Goal: Task Accomplishment & Management: Complete application form

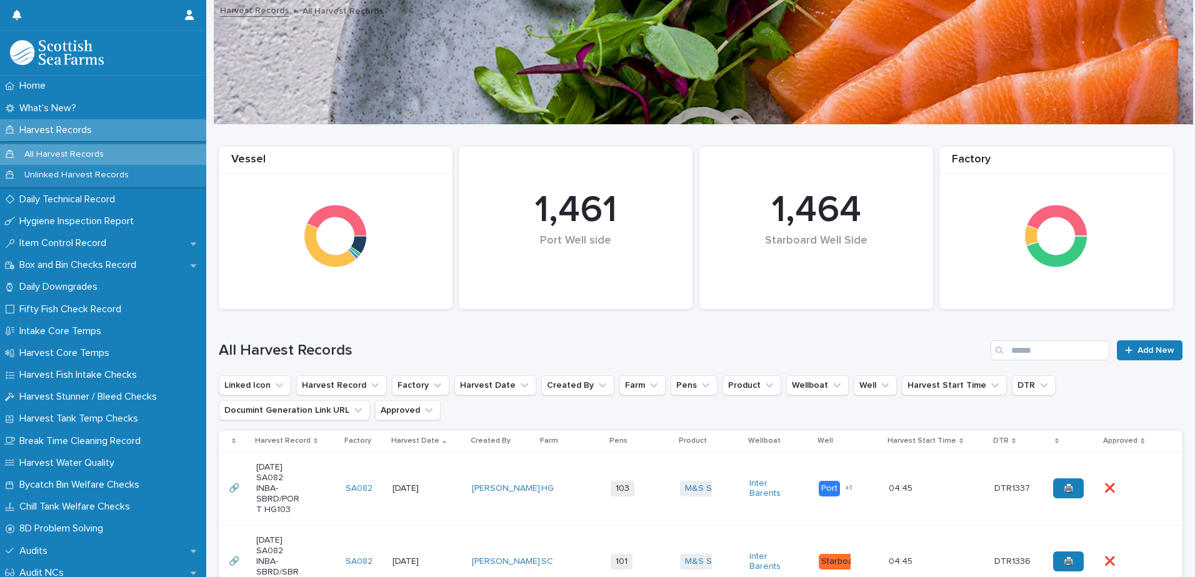
scroll to position [125, 0]
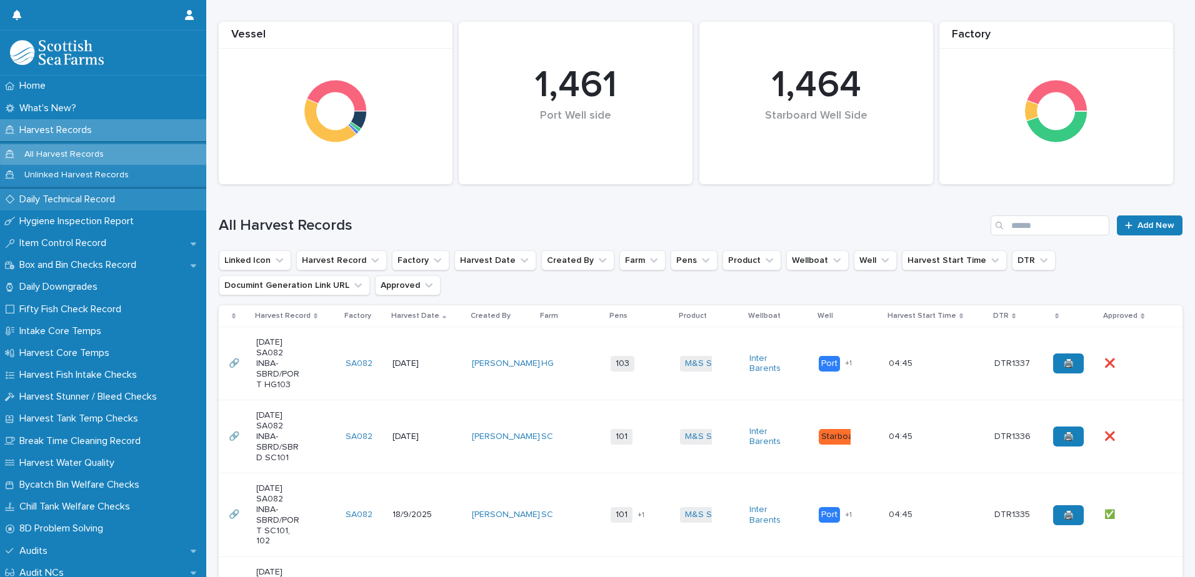
click at [71, 199] on p "Daily Technical Record" at bounding box center [69, 200] width 111 height 12
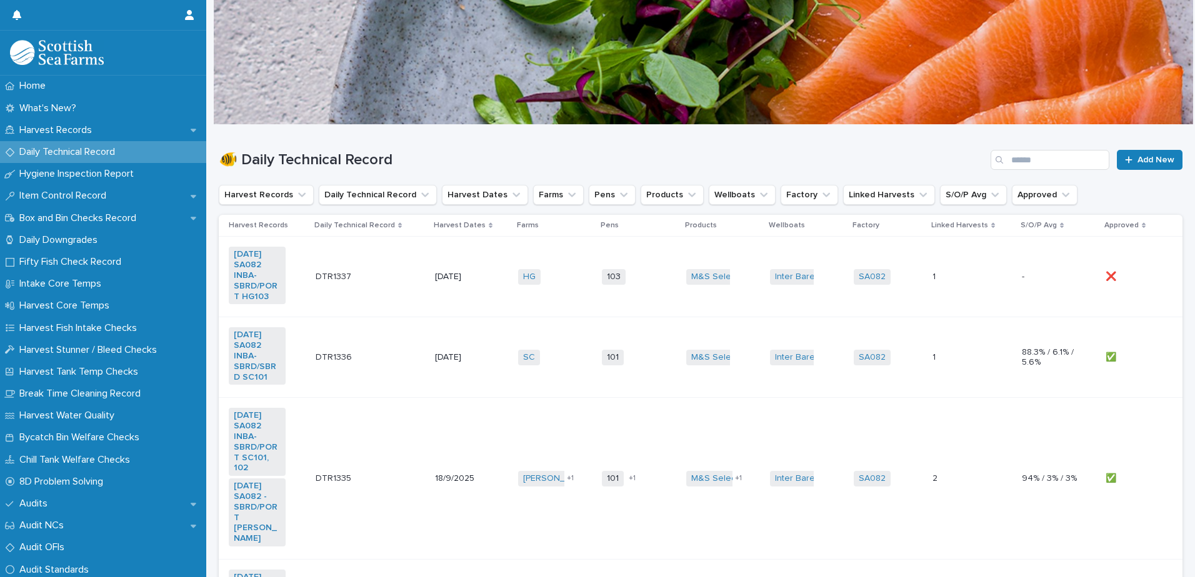
click at [419, 256] on td "DTR1337 DTR1337" at bounding box center [370, 277] width 119 height 81
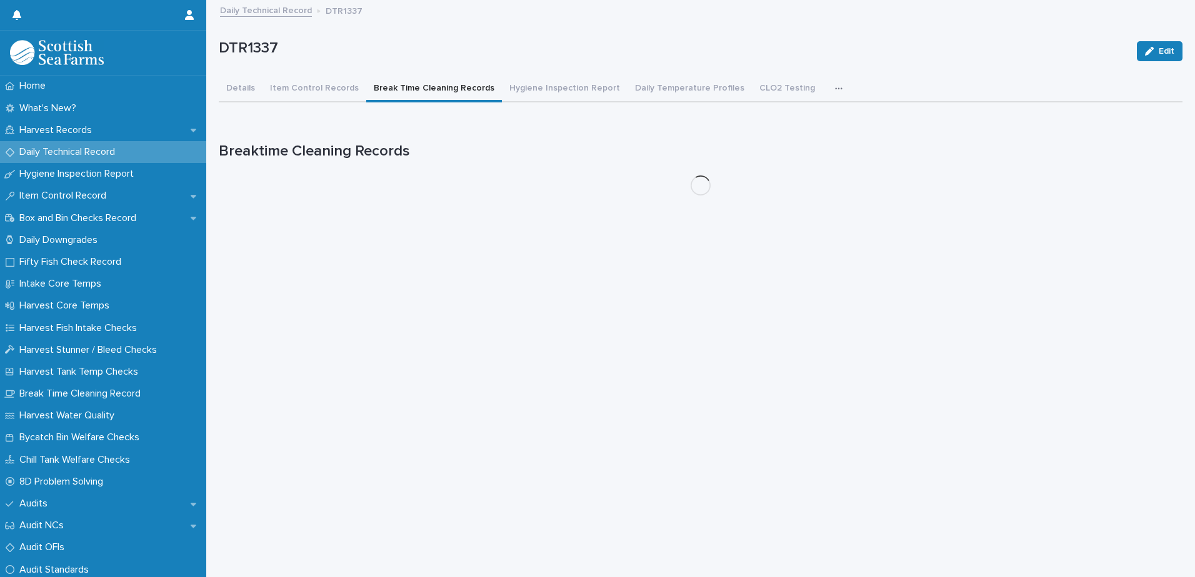
click at [434, 90] on button "Break Time Cleaning Records" at bounding box center [434, 89] width 136 height 26
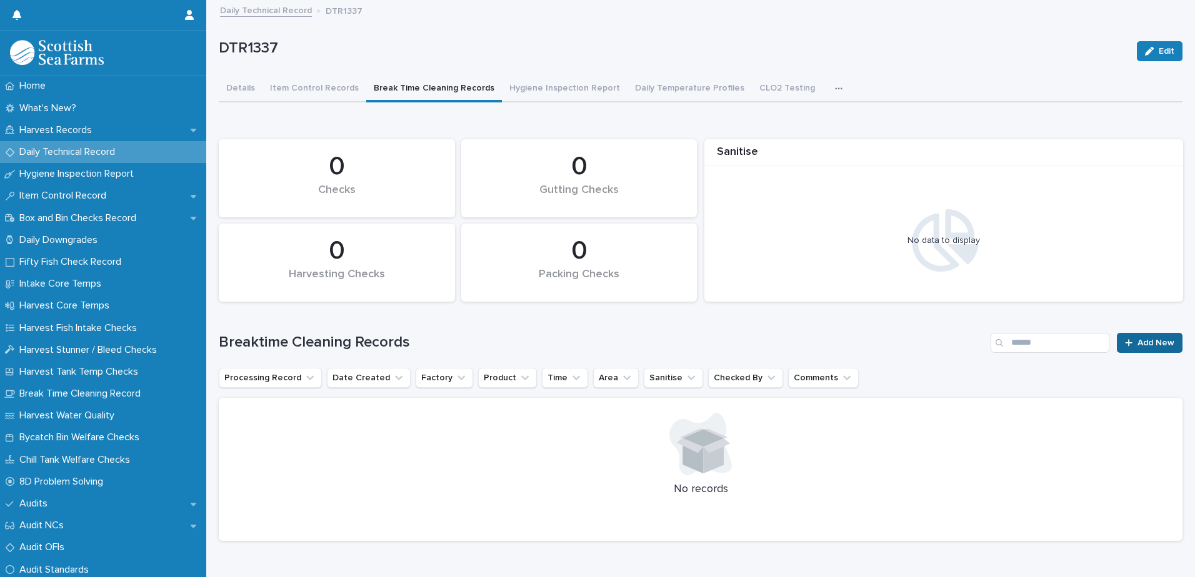
click at [1145, 346] on span "Add New" at bounding box center [1155, 343] width 37 height 9
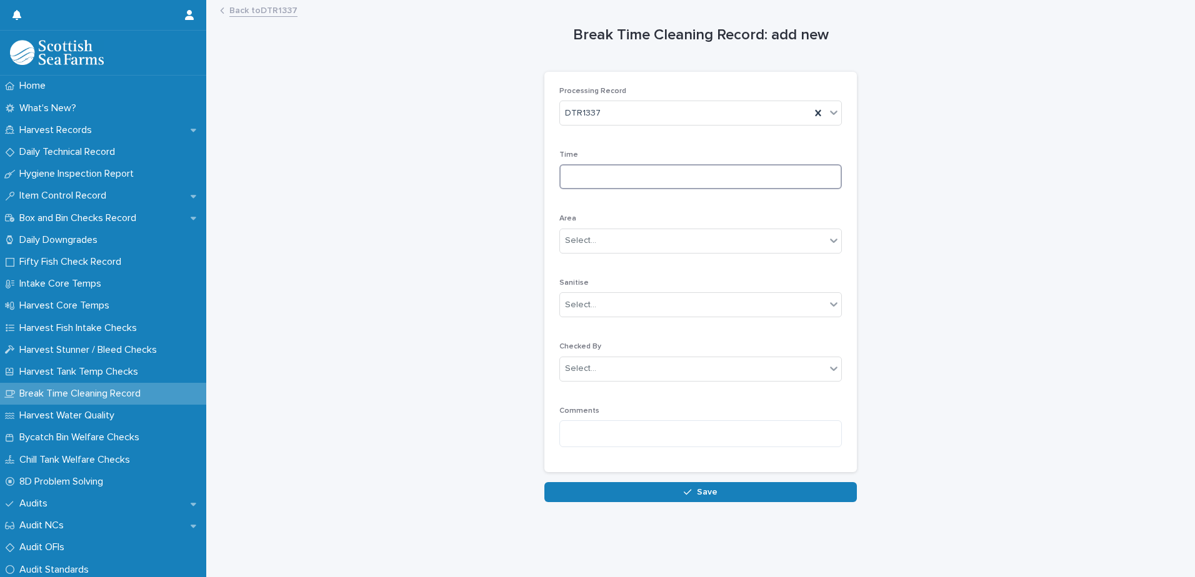
click at [597, 180] on input at bounding box center [700, 176] width 282 height 25
type input "****"
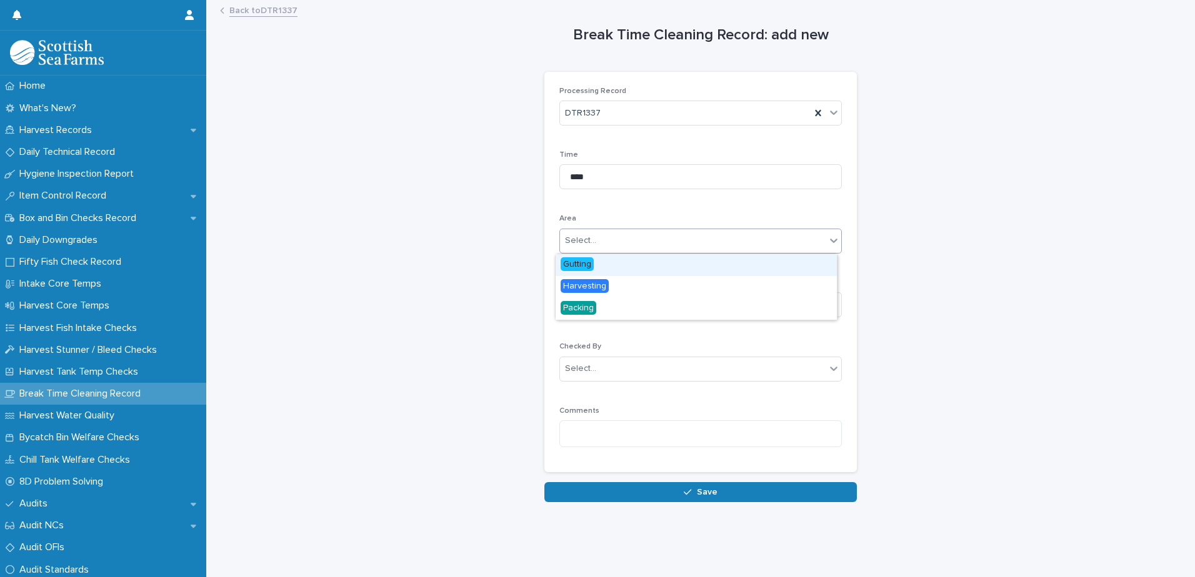
click at [626, 239] on div "Select..." at bounding box center [693, 241] width 266 height 21
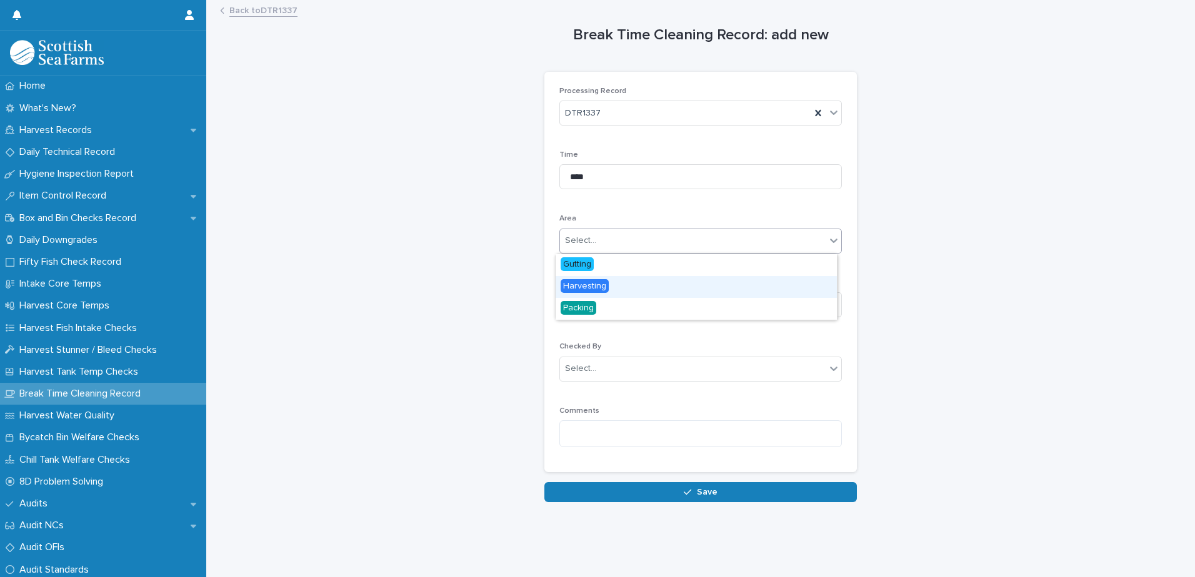
click at [587, 289] on span "Harvesting" at bounding box center [585, 286] width 48 height 14
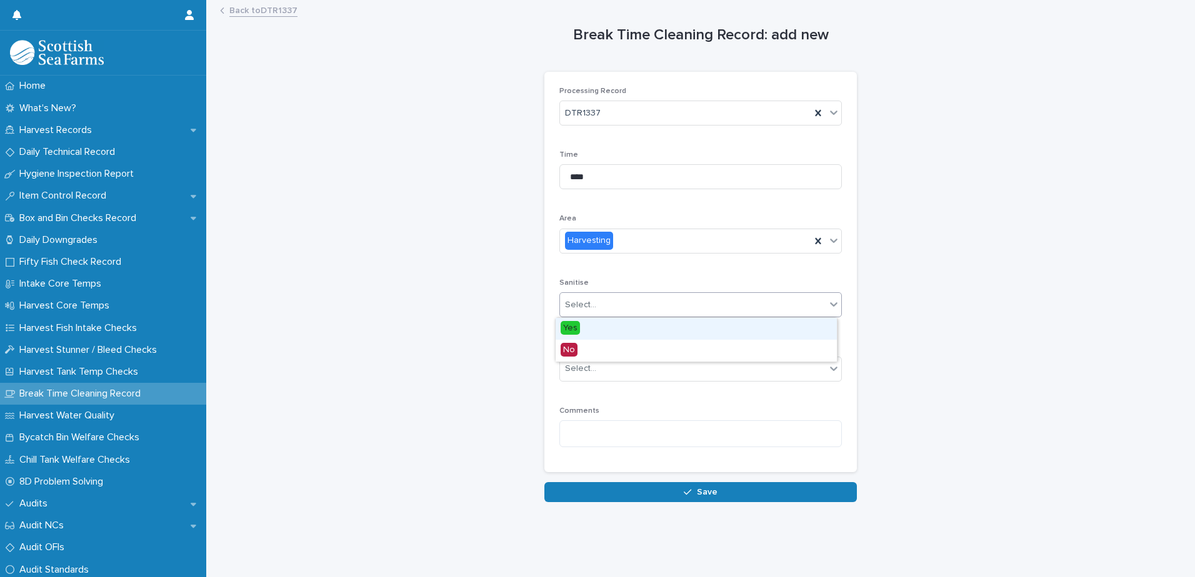
drag, startPoint x: 634, startPoint y: 306, endPoint x: 613, endPoint y: 311, distance: 21.2
click at [633, 306] on div "Select..." at bounding box center [693, 305] width 266 height 21
click at [572, 327] on span "Yes" at bounding box center [570, 328] width 19 height 14
click at [612, 376] on div "Select..." at bounding box center [693, 369] width 266 height 21
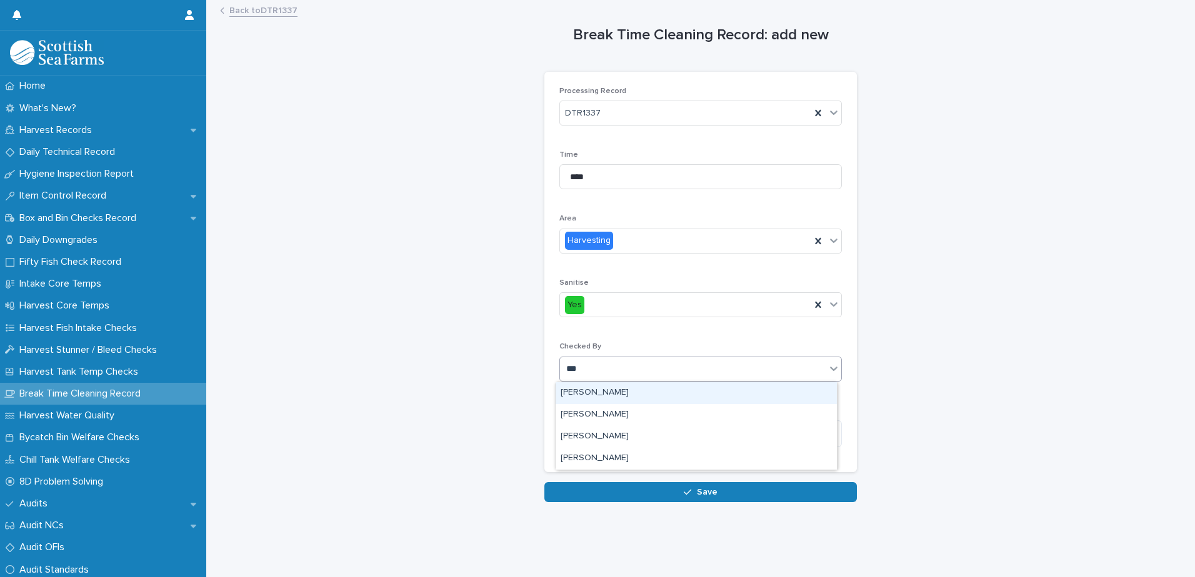
type input "****"
click at [596, 396] on div "[PERSON_NAME]" at bounding box center [696, 393] width 281 height 22
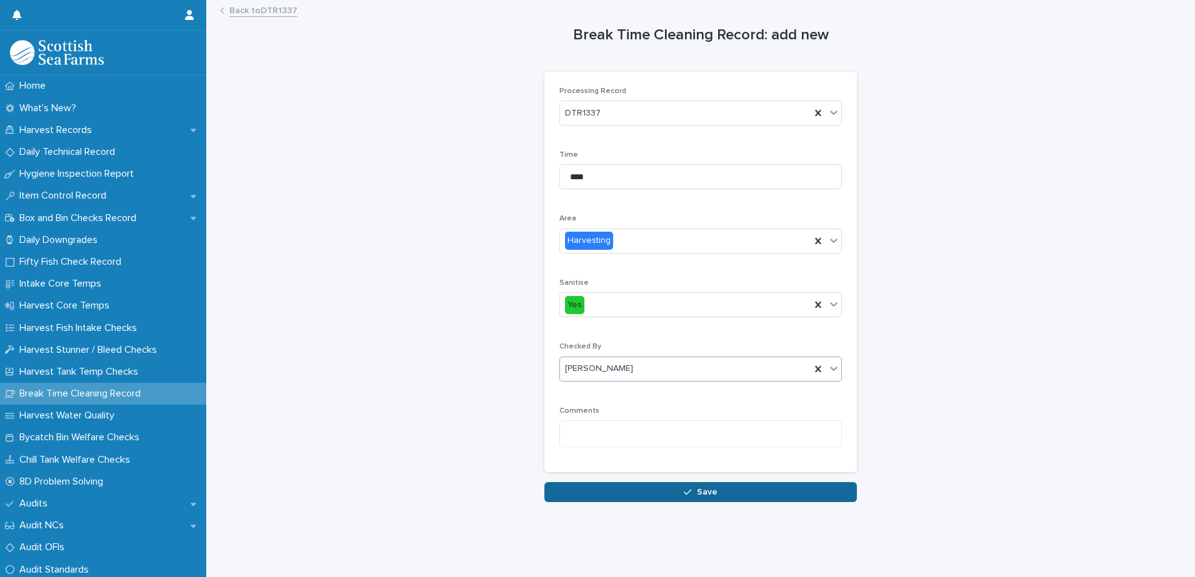
click at [724, 489] on button "Save" at bounding box center [700, 492] width 312 height 20
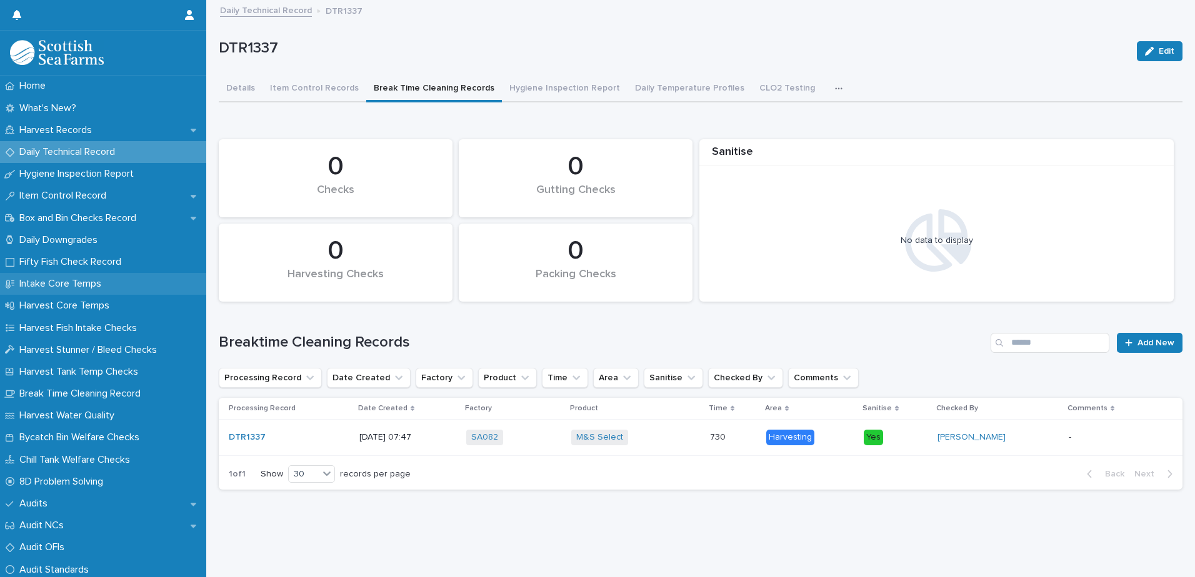
click at [76, 288] on p "Intake Core Temps" at bounding box center [62, 284] width 97 height 12
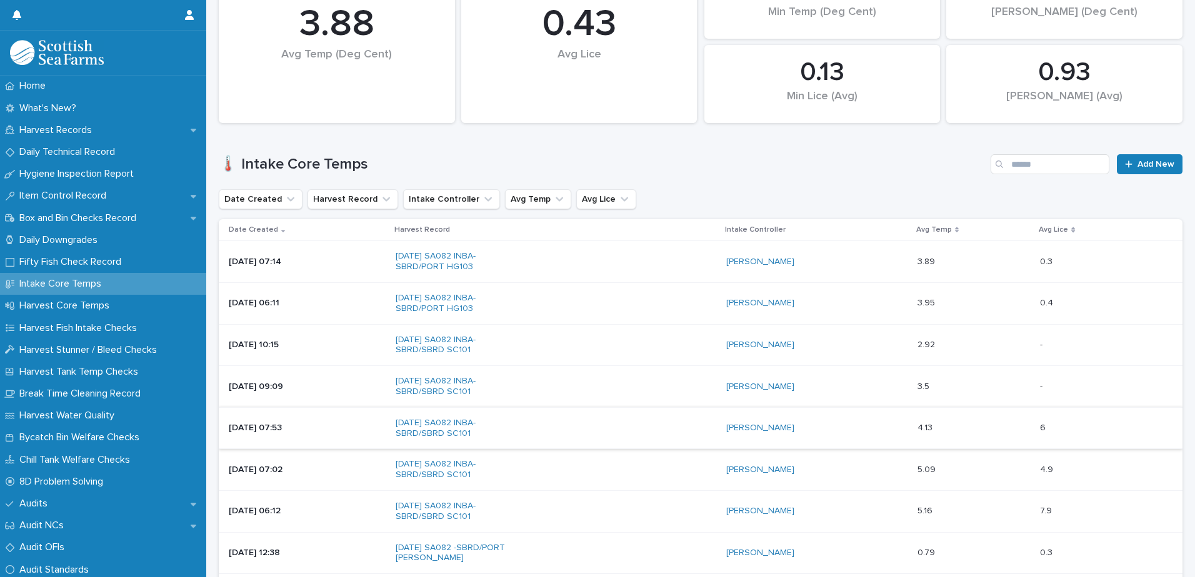
scroll to position [187, 0]
click at [77, 309] on p "Harvest Core Temps" at bounding box center [66, 306] width 105 height 12
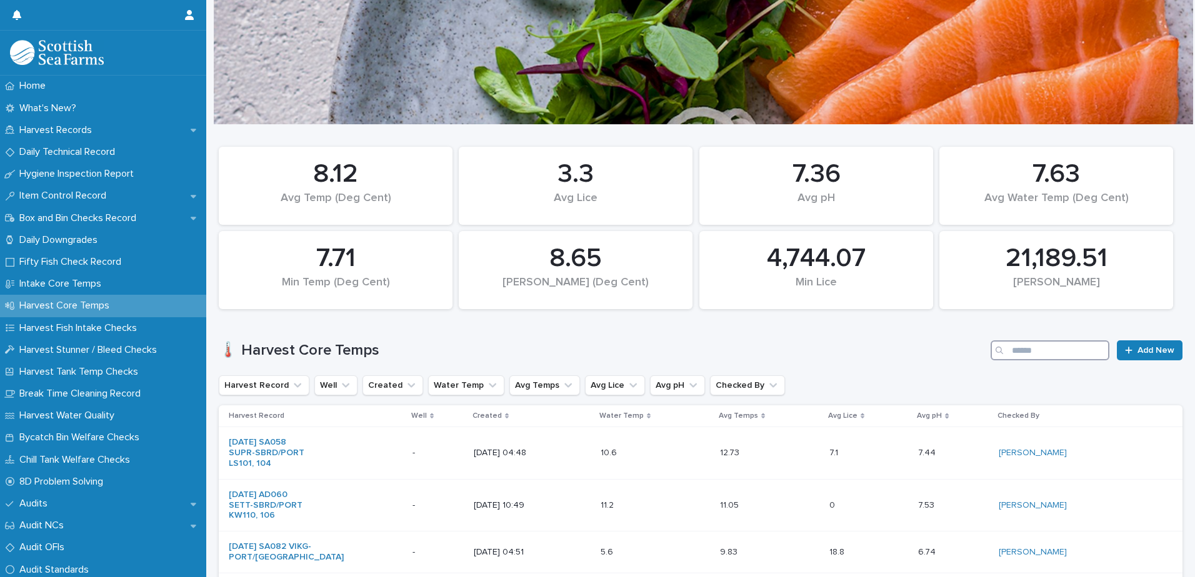
click at [1040, 354] on input "Search" at bounding box center [1049, 351] width 119 height 20
click at [1037, 352] on input "Search" at bounding box center [1049, 351] width 119 height 20
click at [767, 387] on icon "Checked By" at bounding box center [773, 385] width 12 height 12
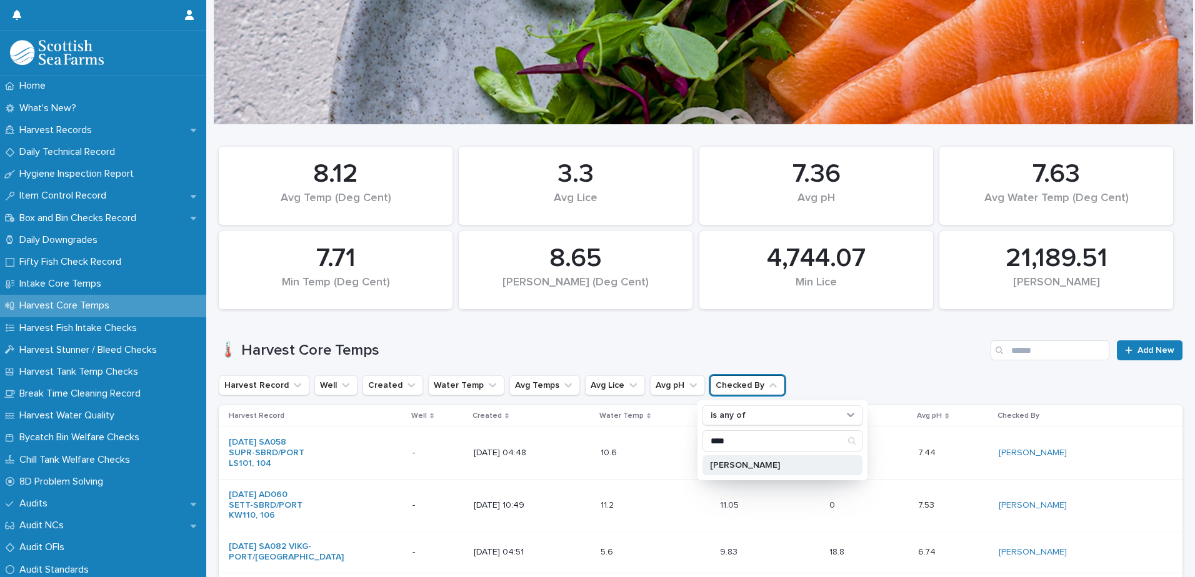
type input "****"
click at [756, 463] on p "[PERSON_NAME]" at bounding box center [776, 465] width 132 height 9
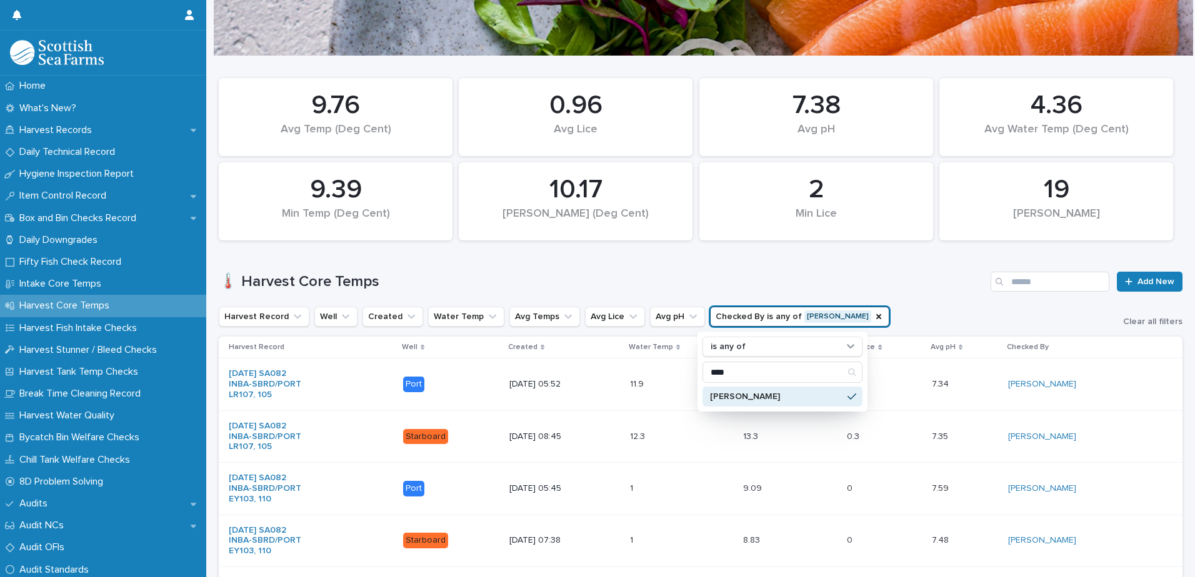
scroll to position [60, 0]
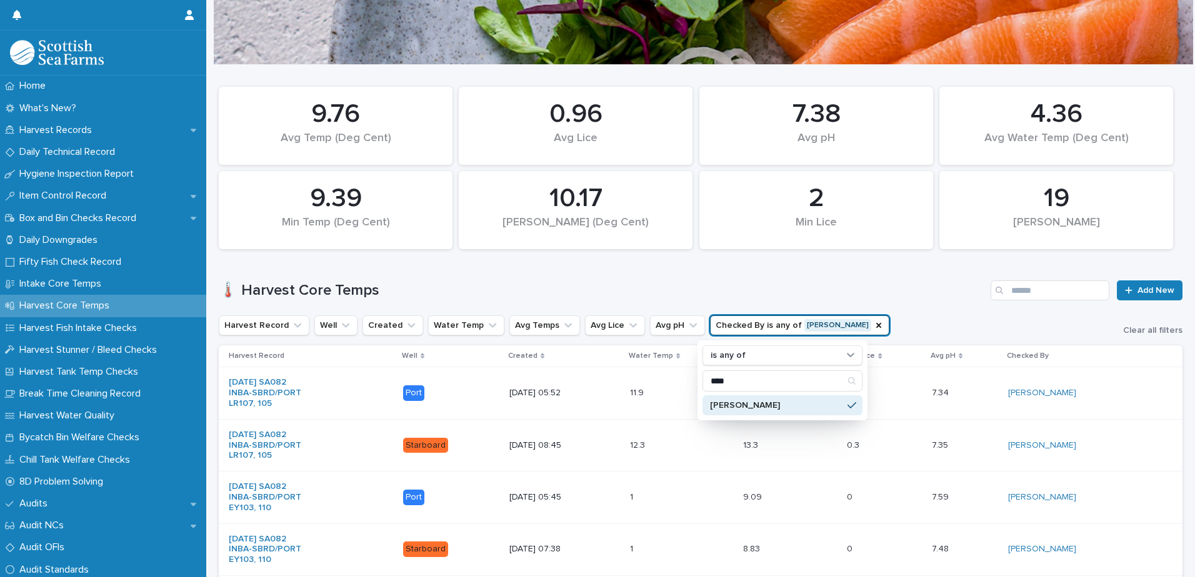
click at [892, 322] on div "Harvest Record Well Created Water Temp Avg Temps Avg Lice Avg pH Checked By is …" at bounding box center [701, 326] width 964 height 20
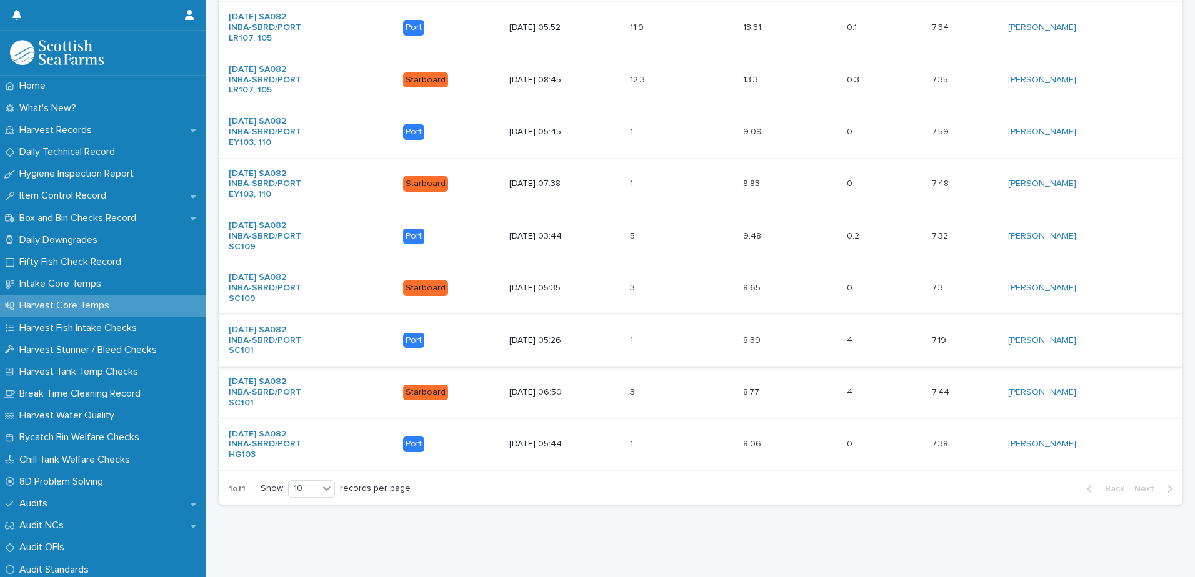
scroll to position [435, 0]
